Goal: Task Accomplishment & Management: Use online tool/utility

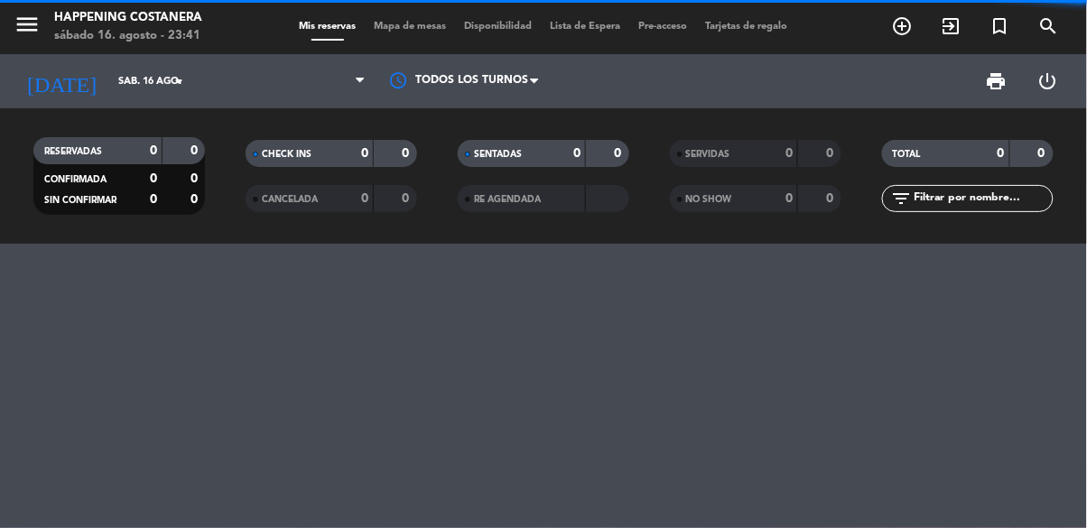
click at [408, 22] on span "Mapa de mesas" at bounding box center [411, 27] width 90 height 10
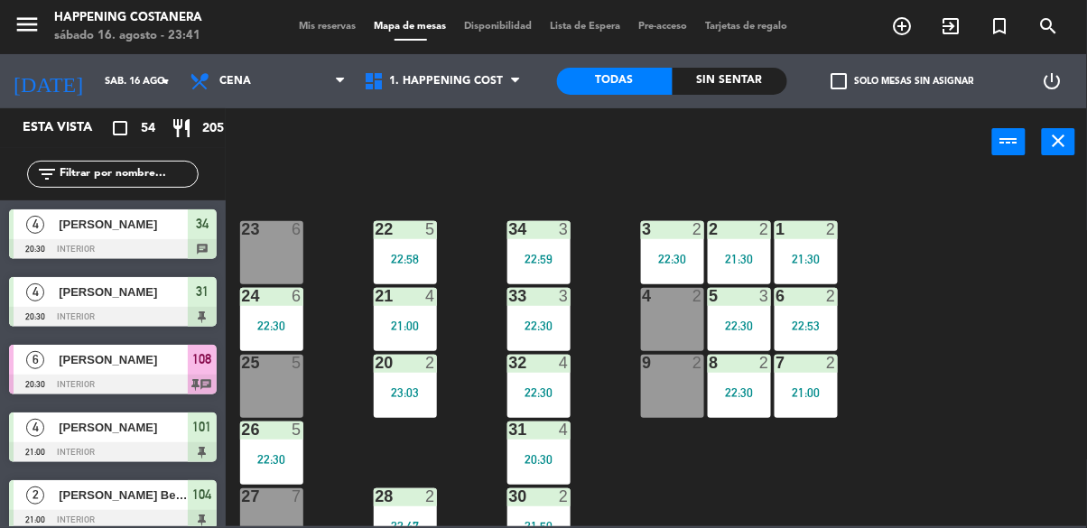
scroll to position [655, 0]
click at [768, 243] on div "2 2 21:30" at bounding box center [739, 251] width 63 height 63
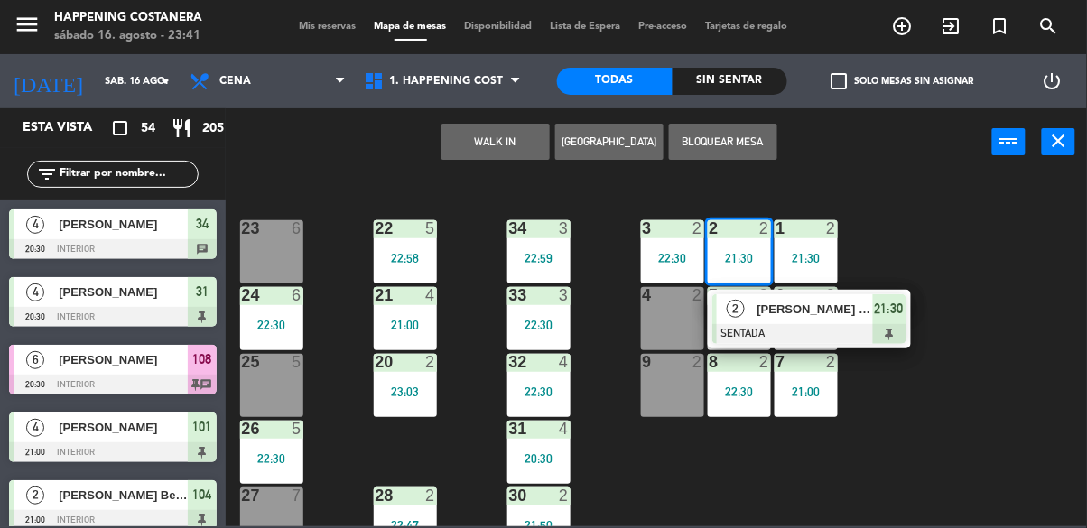
click at [831, 318] on span "[PERSON_NAME] [PERSON_NAME]" at bounding box center [816, 309] width 116 height 19
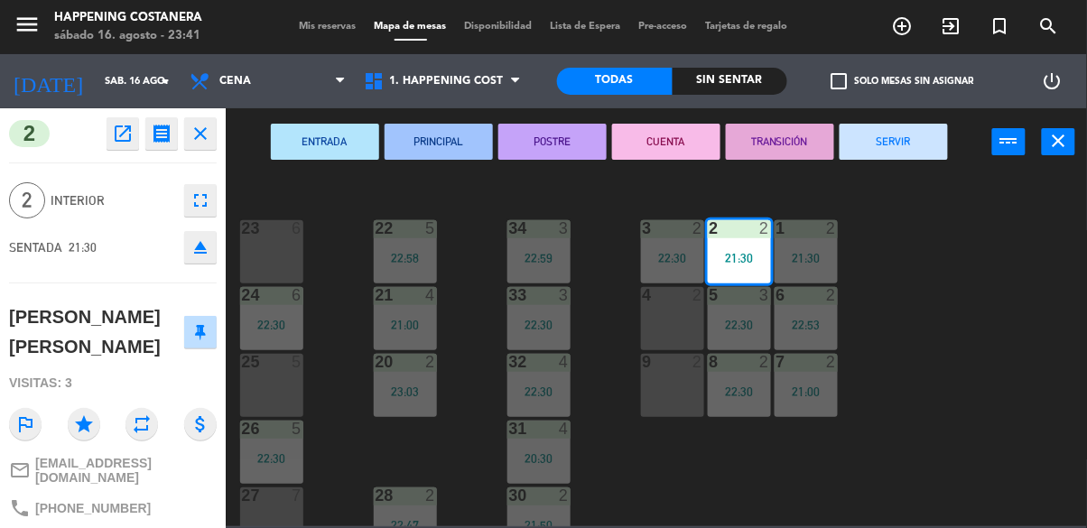
click at [915, 130] on button "SERVIR" at bounding box center [894, 142] width 108 height 36
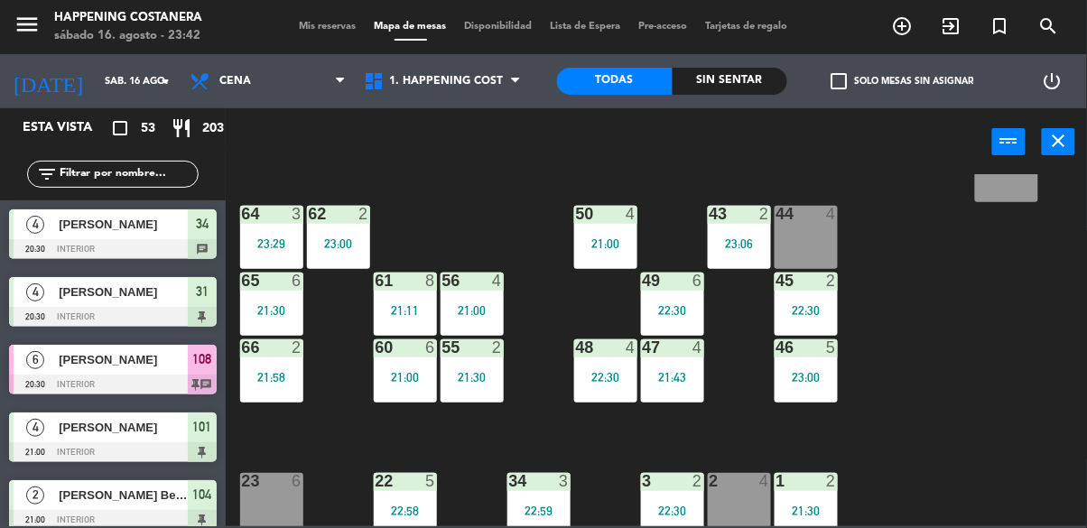
scroll to position [411, 0]
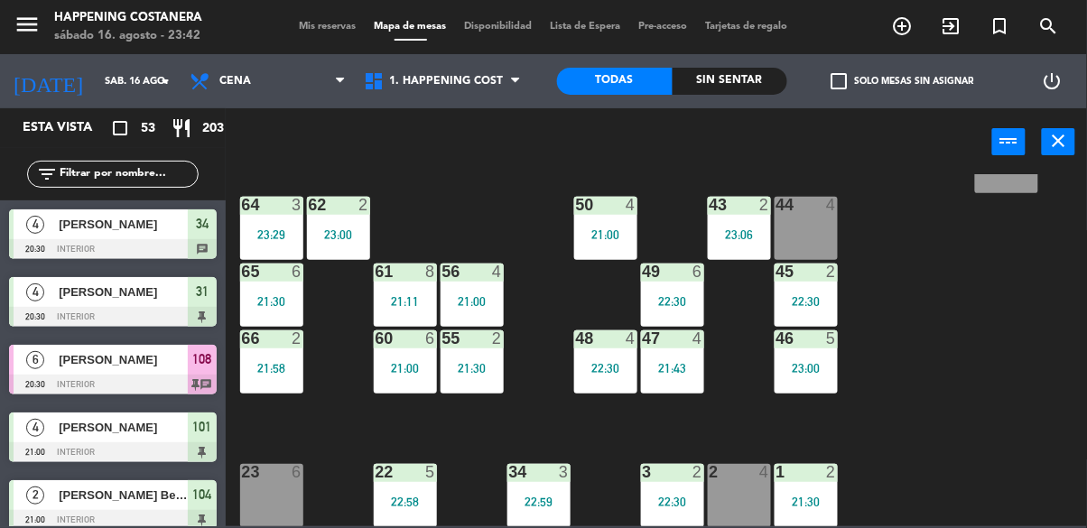
click at [451, 381] on div "55 2 21:30" at bounding box center [472, 361] width 63 height 63
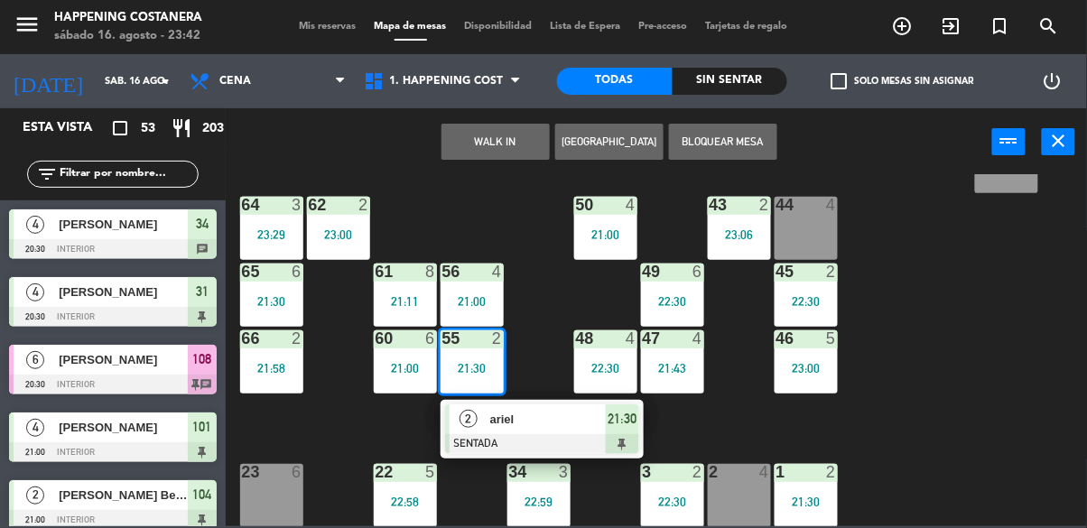
click at [583, 419] on span "ariel" at bounding box center [548, 419] width 116 height 19
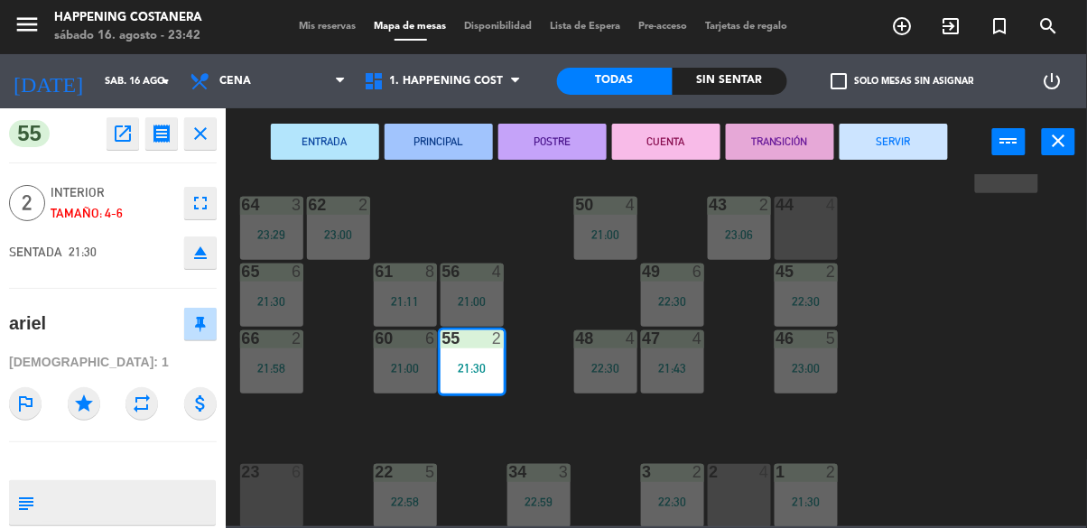
click at [917, 141] on button "SERVIR" at bounding box center [894, 142] width 108 height 36
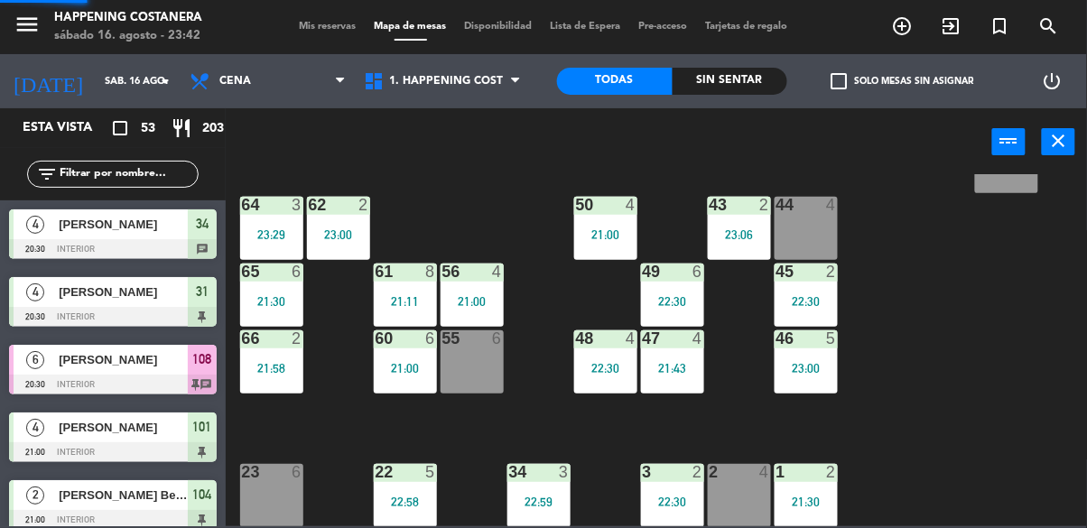
scroll to position [0, 0]
click at [472, 288] on div "56 4 21:00" at bounding box center [472, 295] width 63 height 63
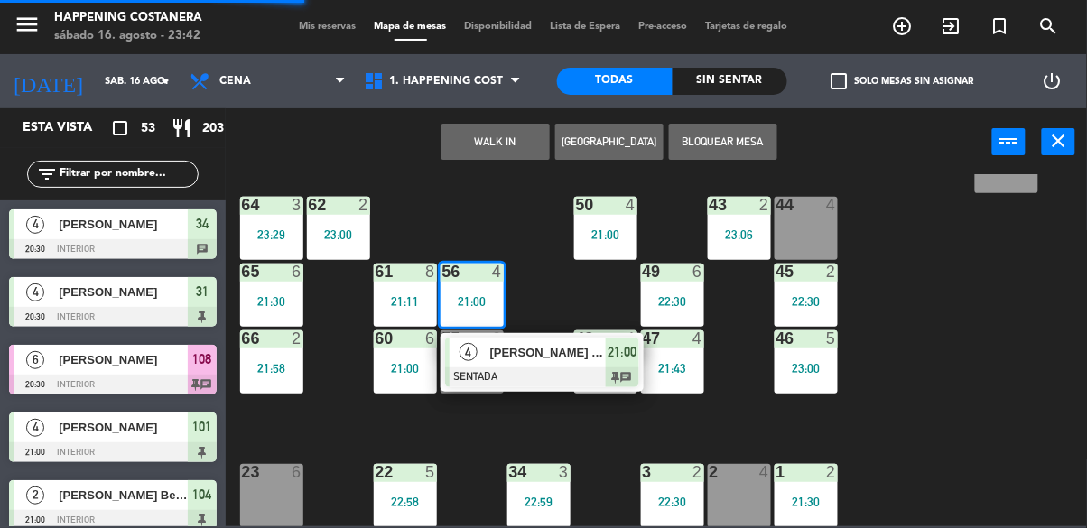
click at [600, 346] on span "[PERSON_NAME] x pao" at bounding box center [548, 352] width 116 height 19
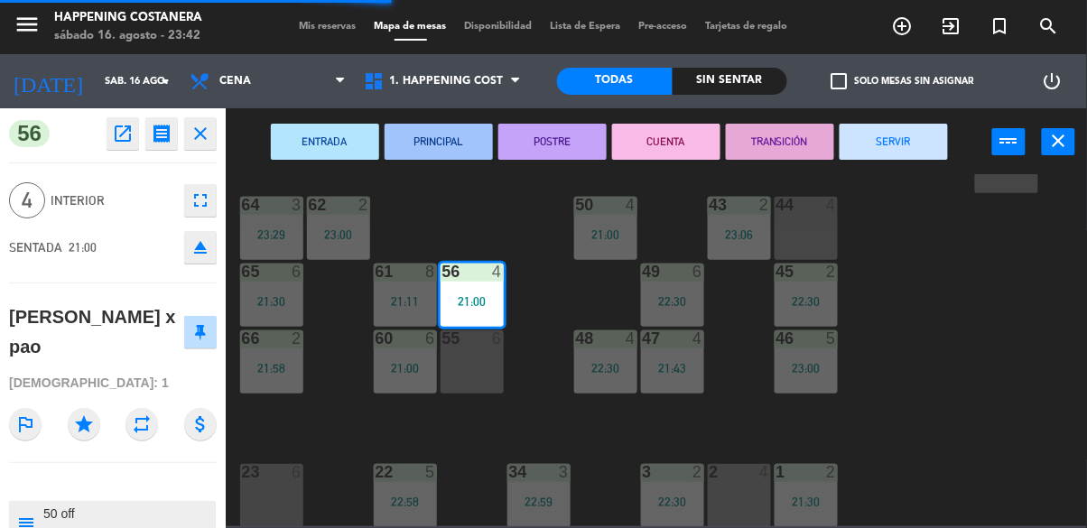
click at [918, 129] on button "SERVIR" at bounding box center [894, 142] width 108 height 36
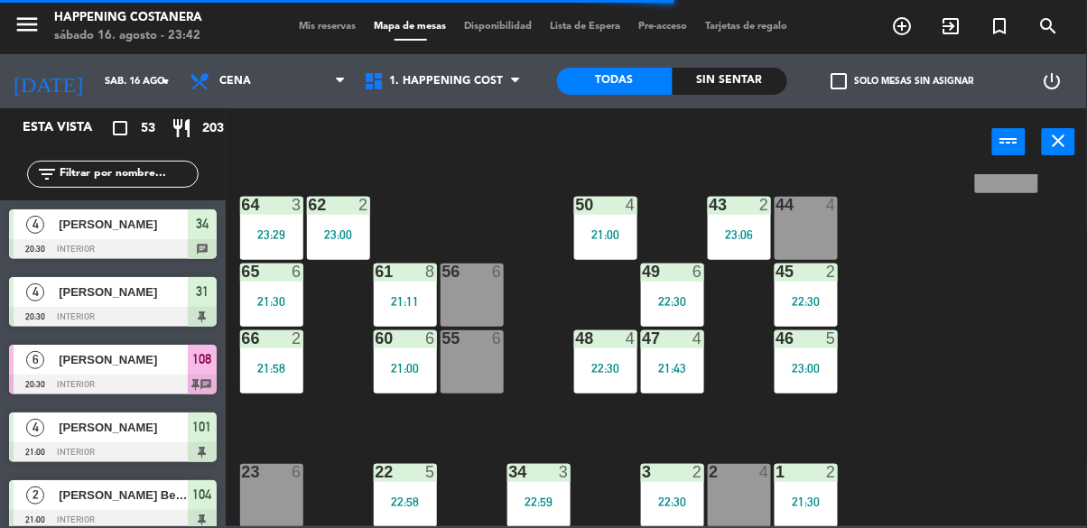
click at [418, 289] on div "61 8 21:11" at bounding box center [405, 295] width 63 height 63
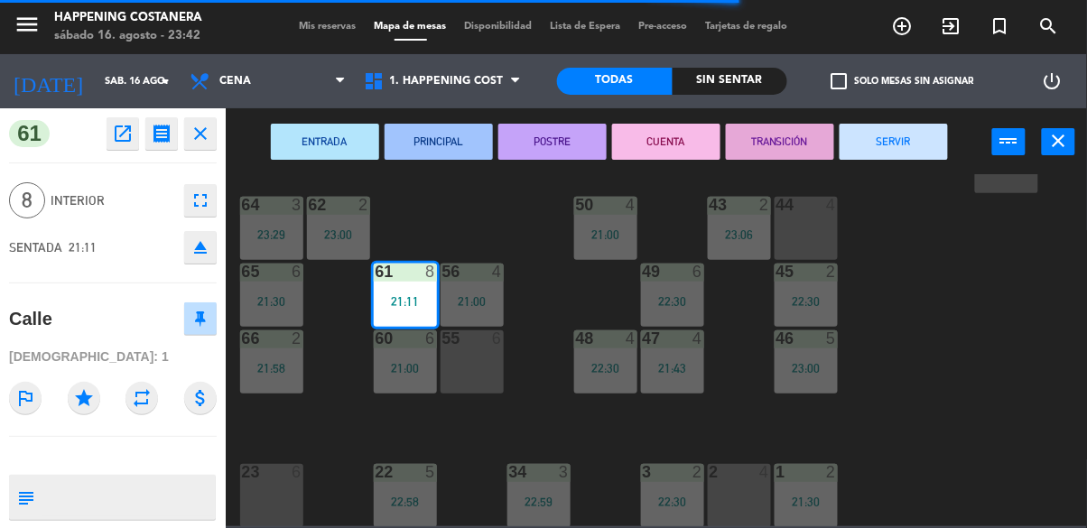
click at [939, 127] on button "SERVIR" at bounding box center [894, 142] width 108 height 36
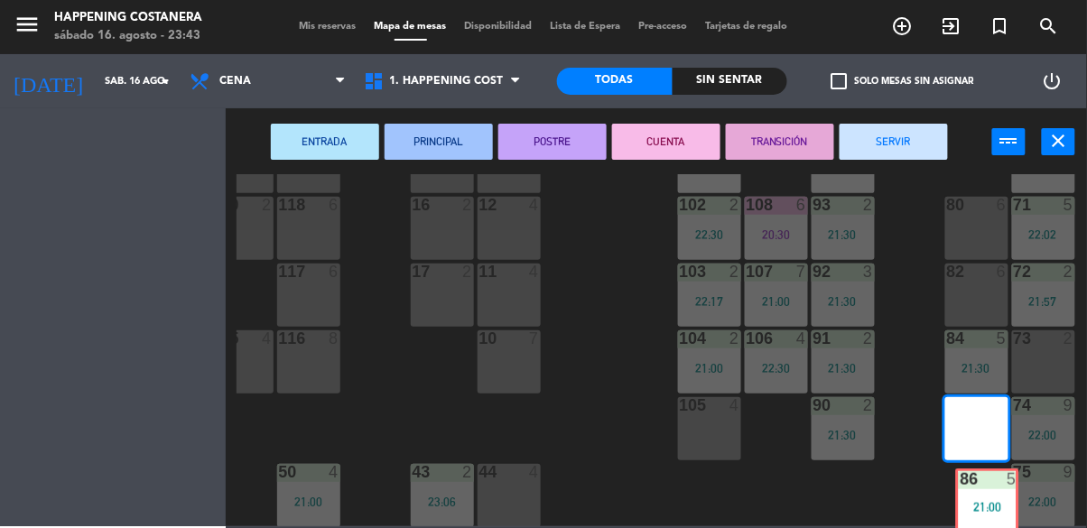
scroll to position [149, 297]
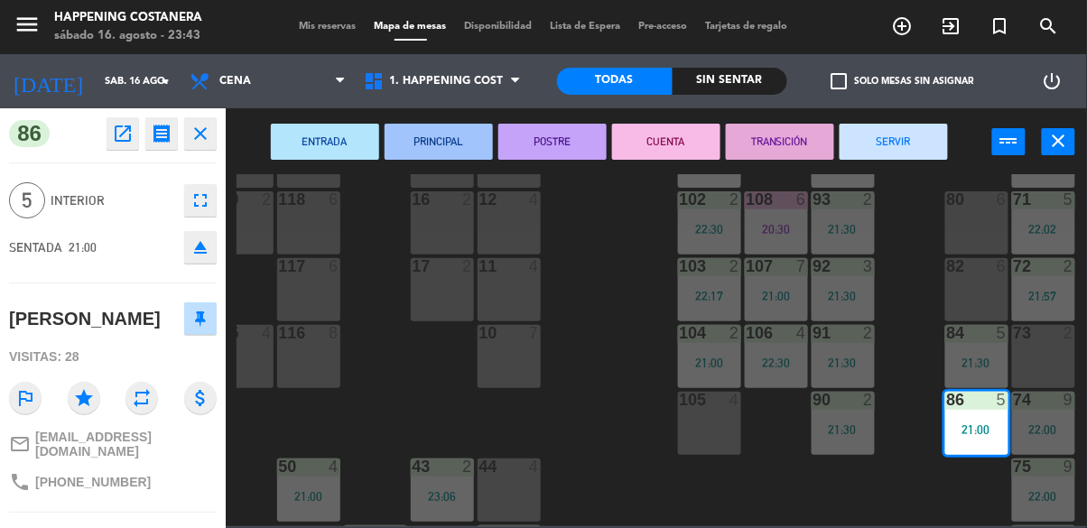
click at [947, 154] on button "SERVIR" at bounding box center [894, 142] width 108 height 36
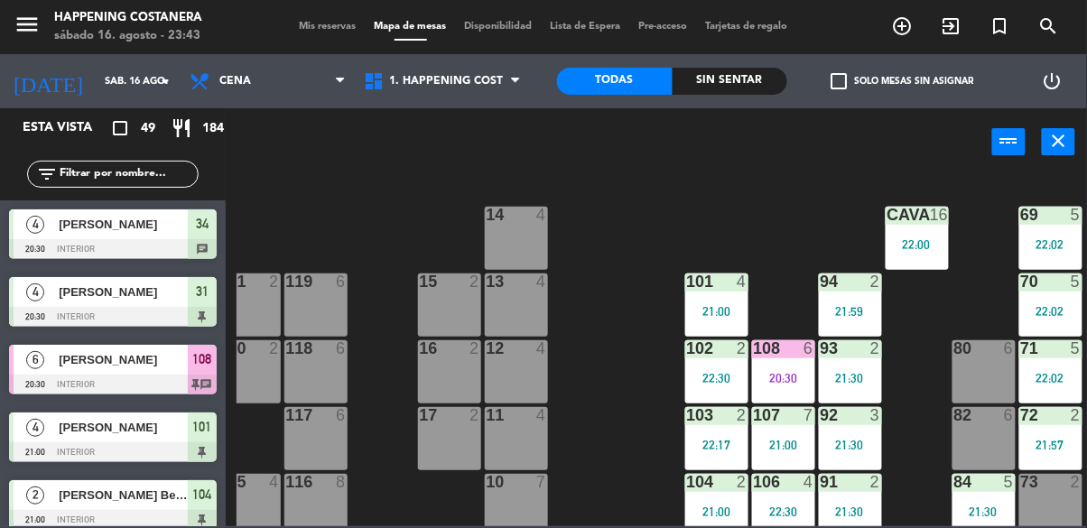
scroll to position [3, 290]
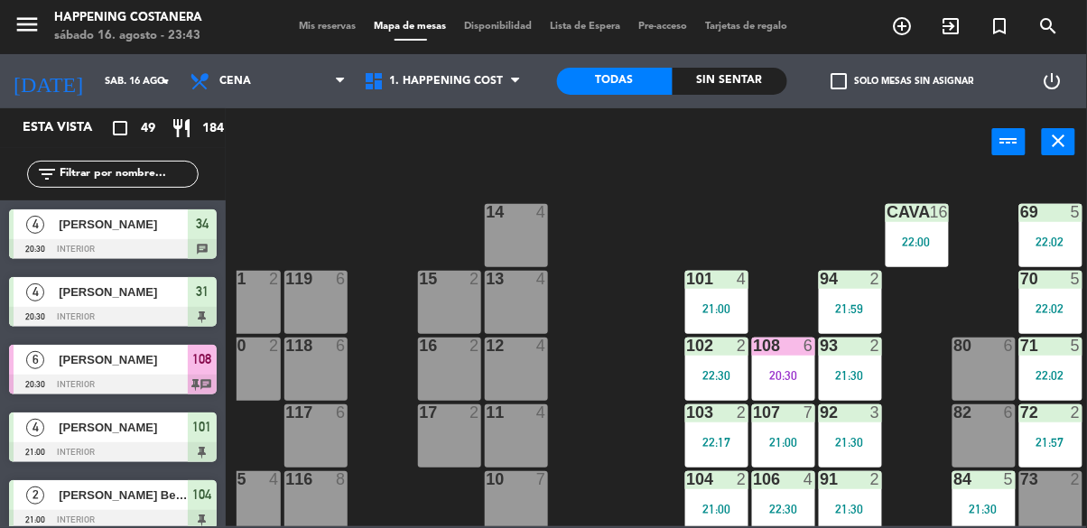
click at [1055, 218] on div at bounding box center [1051, 212] width 30 height 16
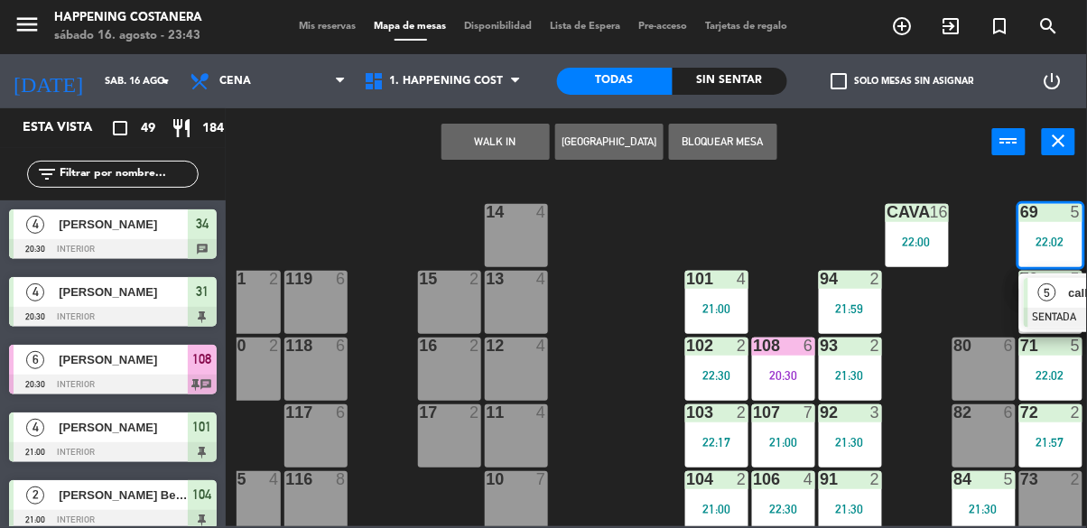
click at [611, 456] on div "69 5 22:02 5 calle SENTADA 22:02 122 6 121 6 120 6 14 4 CAVA 16 22:00 101 4 21:…" at bounding box center [662, 350] width 851 height 352
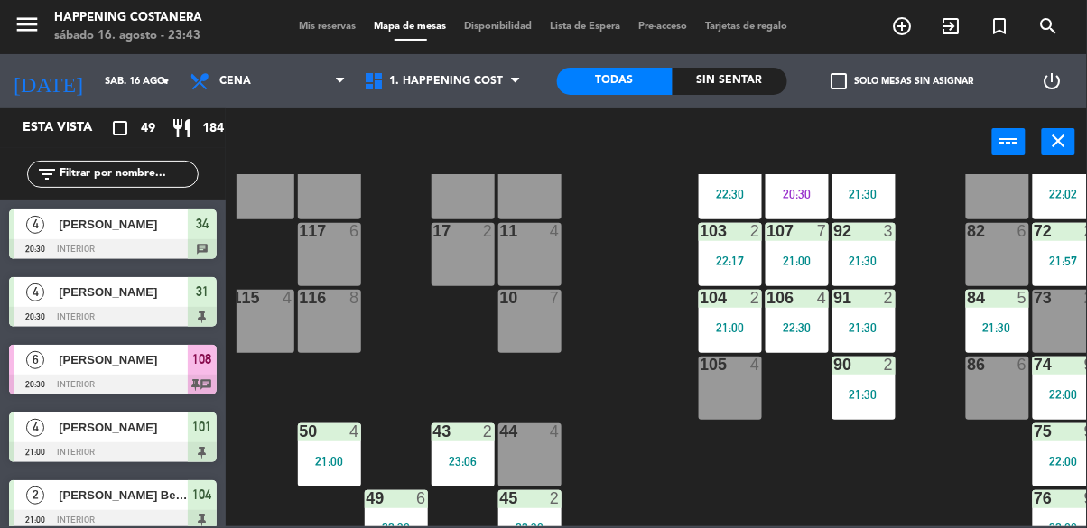
scroll to position [186, 276]
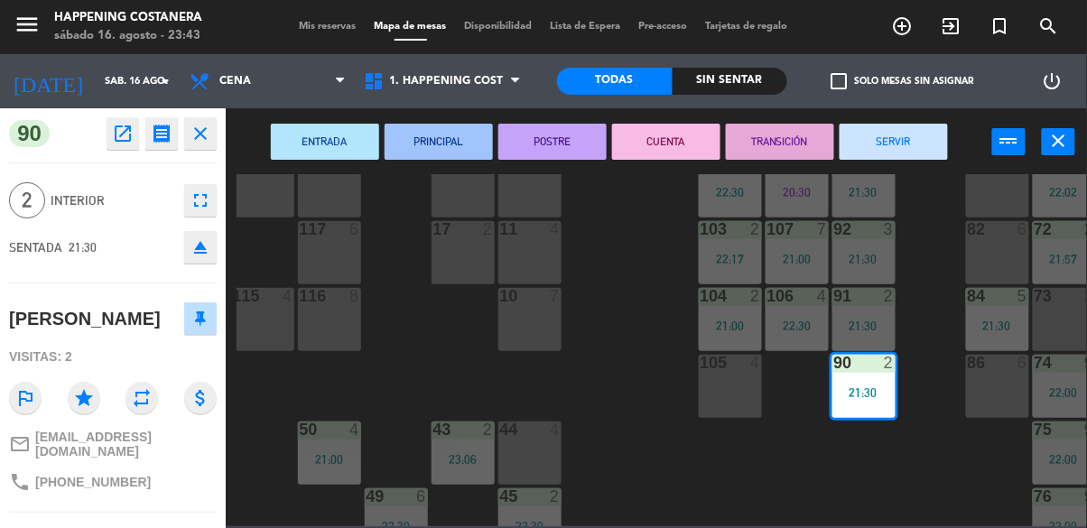
click at [917, 137] on button "SERVIR" at bounding box center [894, 142] width 108 height 36
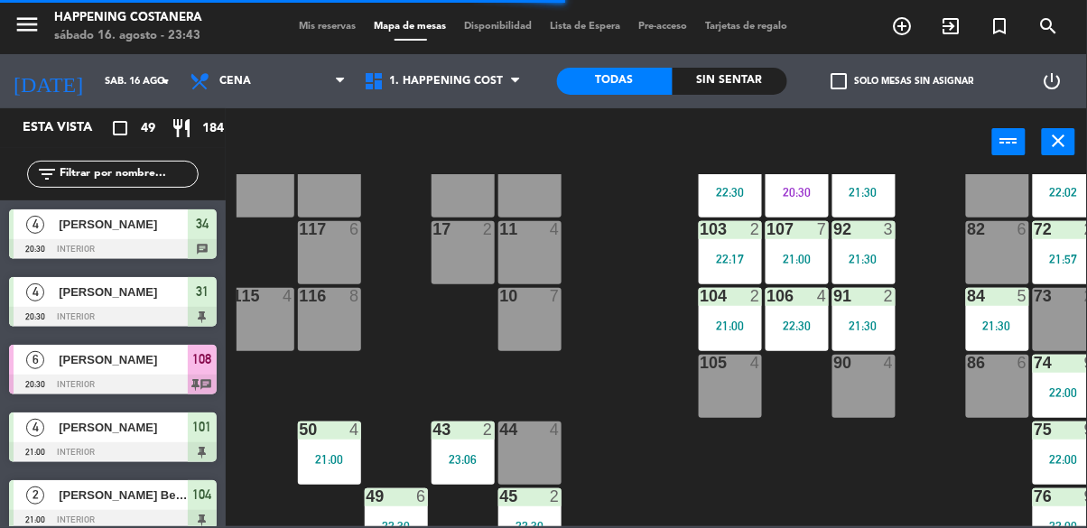
click at [805, 254] on div "21:00" at bounding box center [797, 259] width 63 height 13
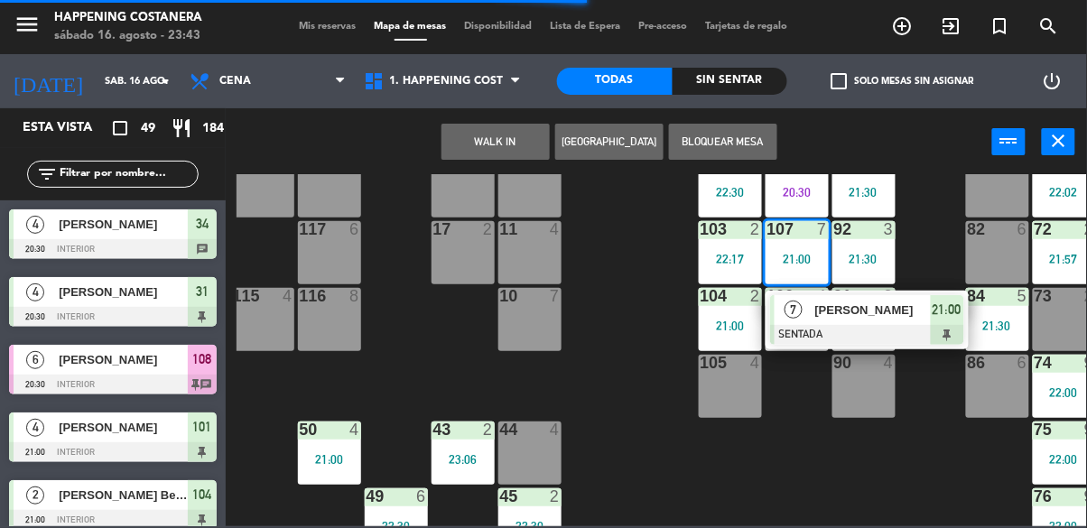
click at [840, 334] on div at bounding box center [867, 335] width 194 height 20
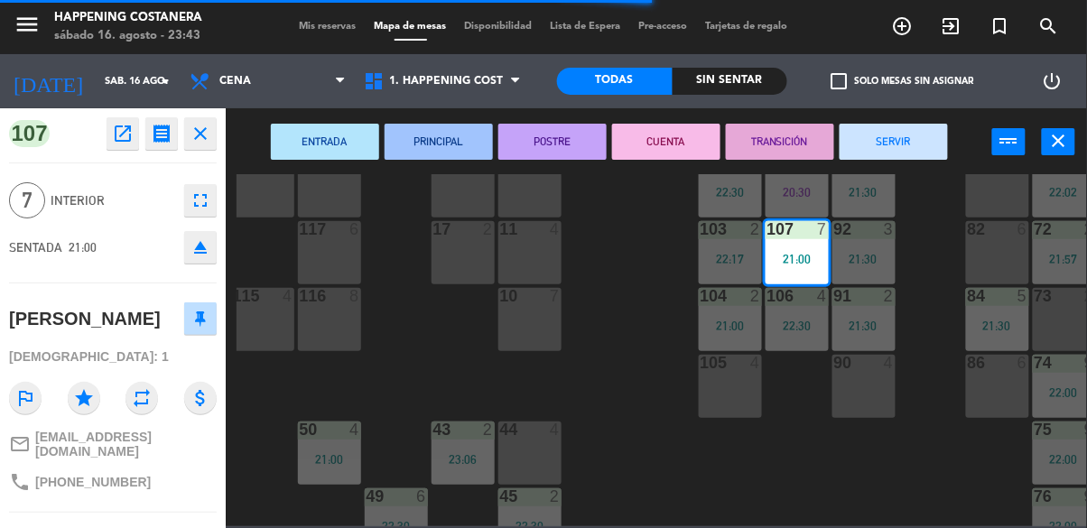
click at [910, 140] on button "SERVIR" at bounding box center [894, 142] width 108 height 36
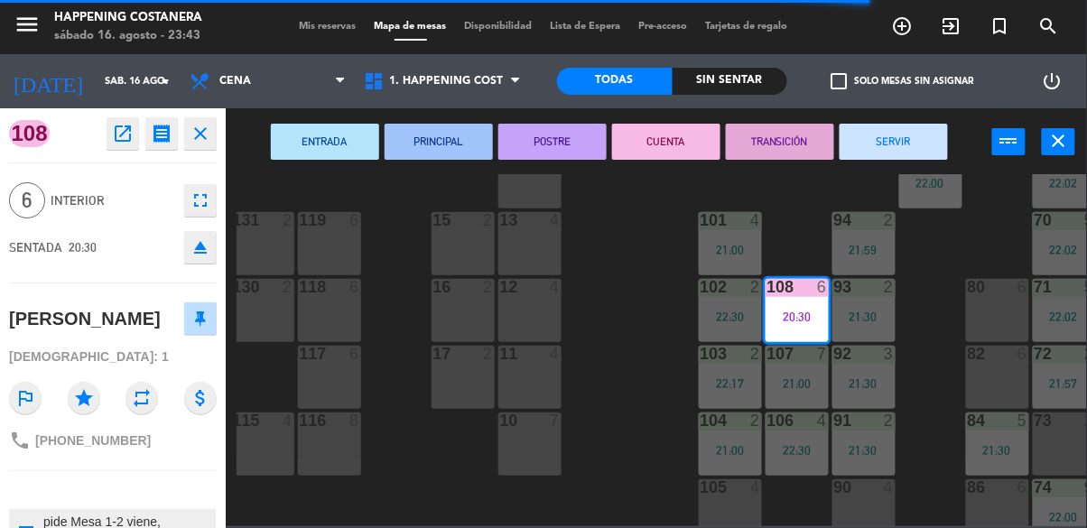
scroll to position [0, 276]
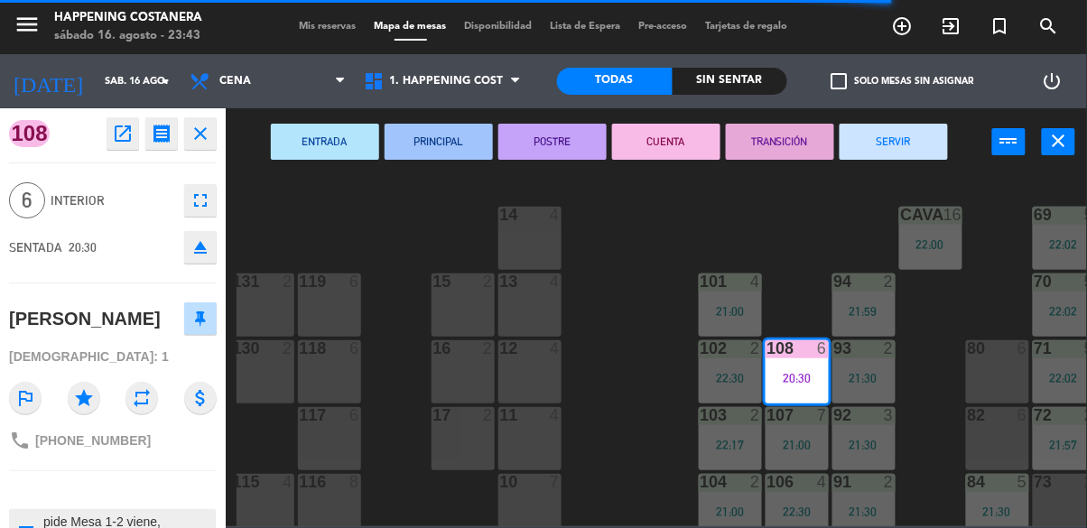
click at [928, 150] on button "SERVIR" at bounding box center [894, 142] width 108 height 36
